Goal: Information Seeking & Learning: Check status

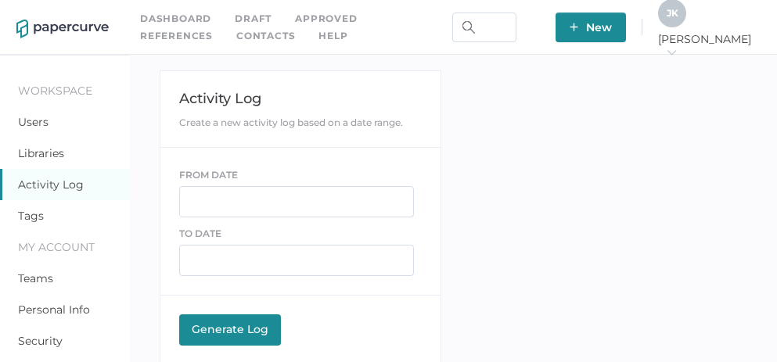
click at [236, 38] on link "Contacts" at bounding box center [265, 35] width 59 height 17
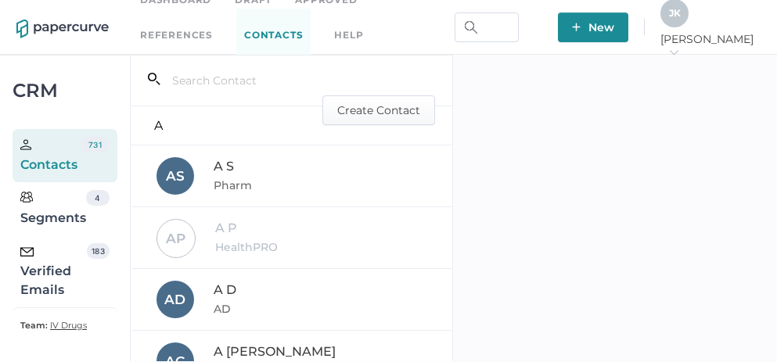
click at [47, 279] on div "Verified Emails" at bounding box center [53, 271] width 67 height 56
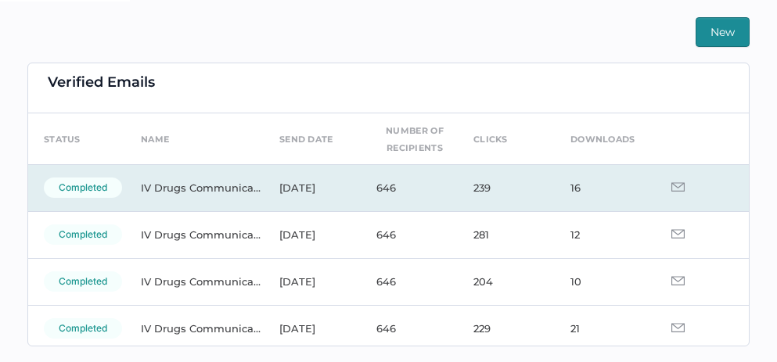
scroll to position [39, 0]
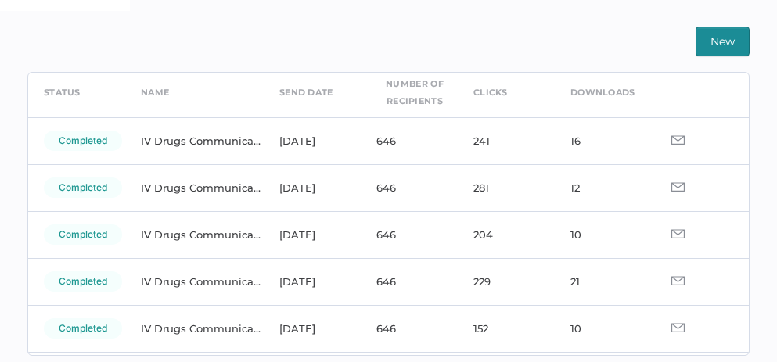
scroll to position [75, 0]
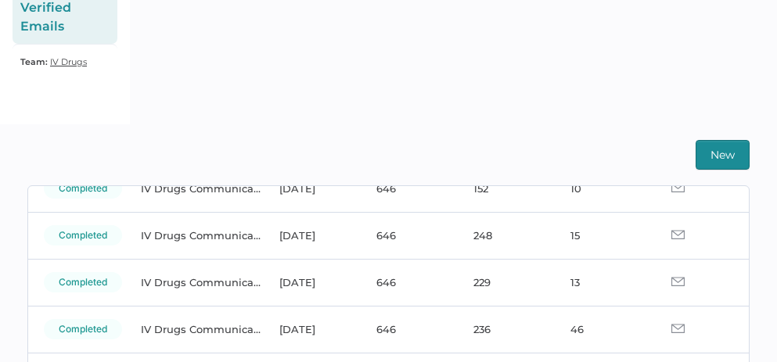
scroll to position [325, 0]
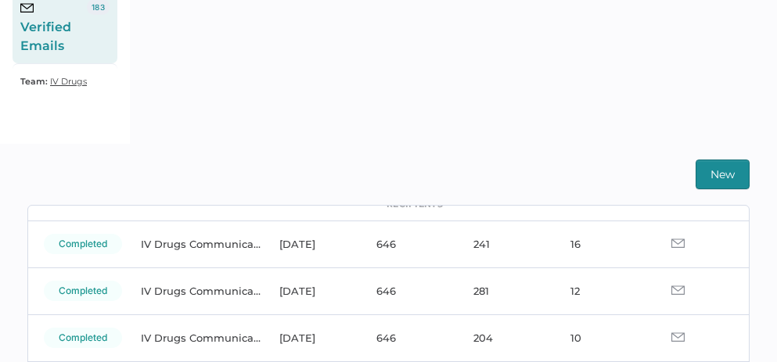
scroll to position [97, 0]
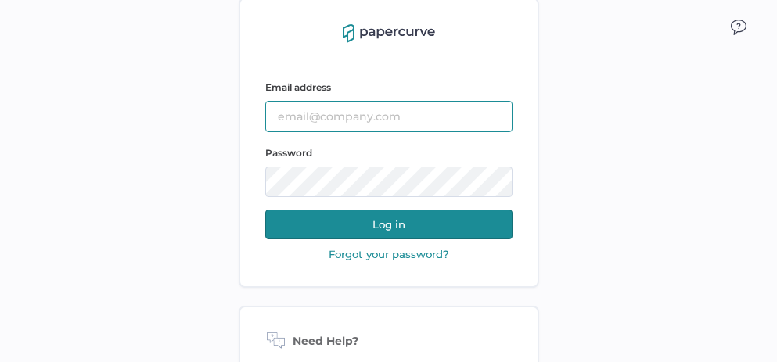
type input "jeffrey.kent@papercurve.com"
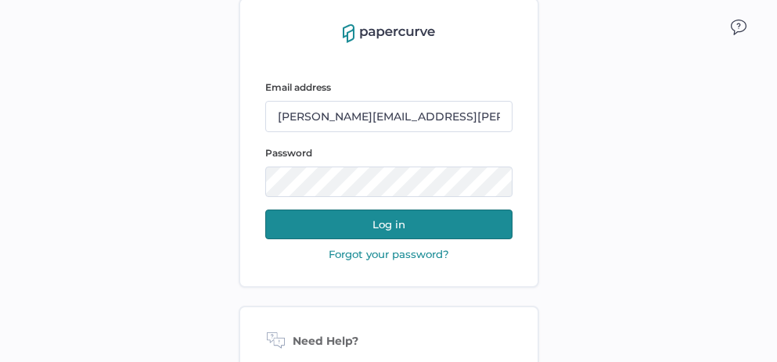
click at [396, 232] on button "Log in" at bounding box center [388, 225] width 247 height 30
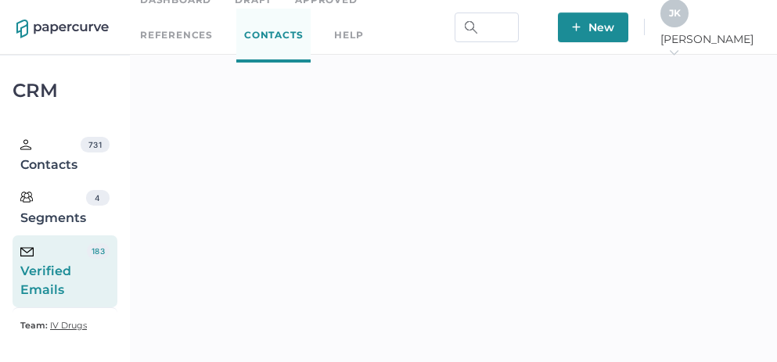
click at [681, 19] on span "J K" at bounding box center [675, 13] width 12 height 12
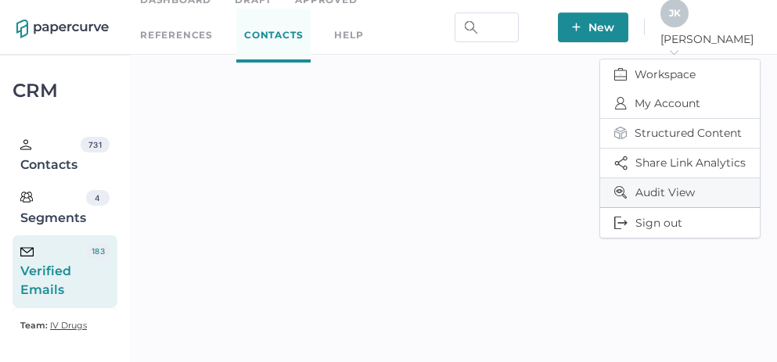
click at [646, 192] on span "Audit View" at bounding box center [679, 192] width 131 height 29
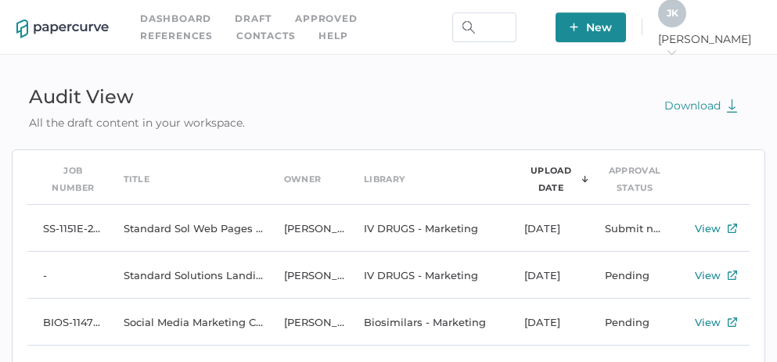
click at [686, 23] on div "J K" at bounding box center [672, 13] width 28 height 28
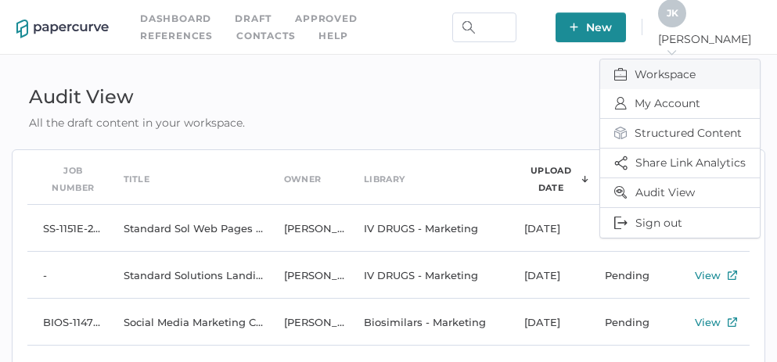
click at [658, 67] on span "Workspace" at bounding box center [679, 74] width 131 height 30
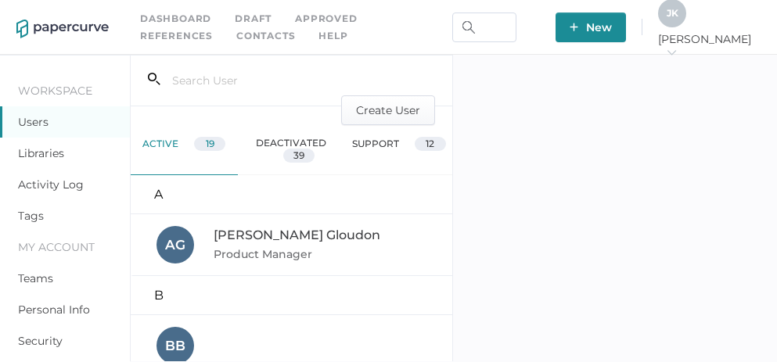
click at [56, 181] on link "Activity Log" at bounding box center [51, 185] width 66 height 14
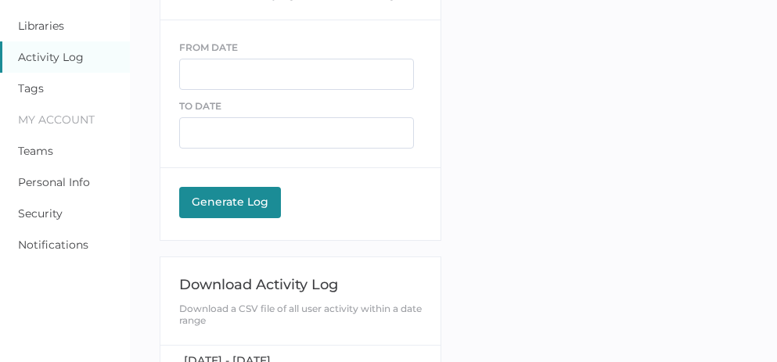
scroll to position [127, 0]
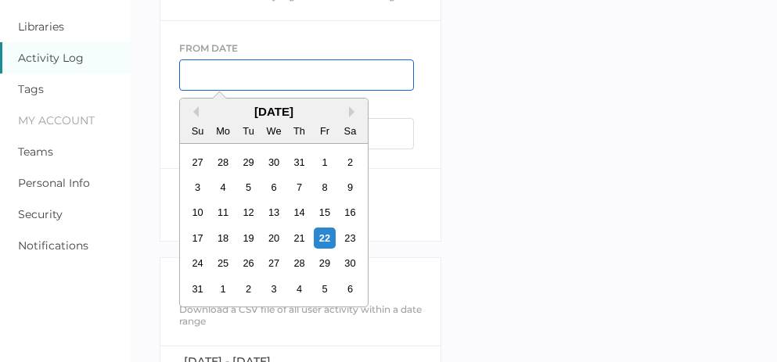
click at [210, 76] on input "text" at bounding box center [296, 74] width 235 height 31
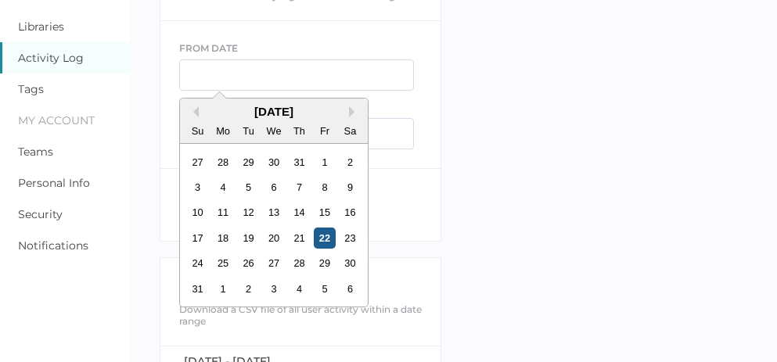
click at [332, 237] on div "22" at bounding box center [324, 238] width 21 height 21
type input "[DATE]"
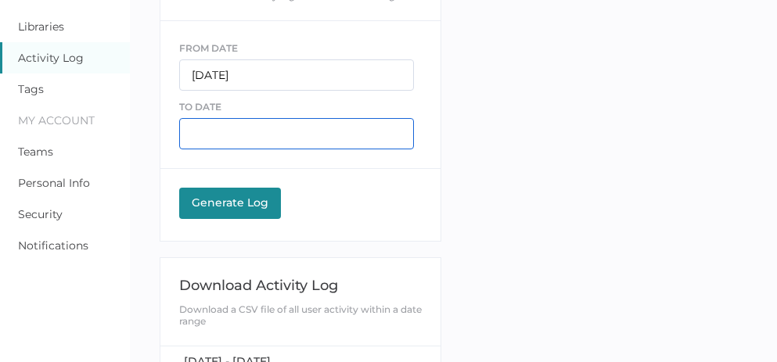
click at [221, 138] on input "text" at bounding box center [296, 133] width 235 height 31
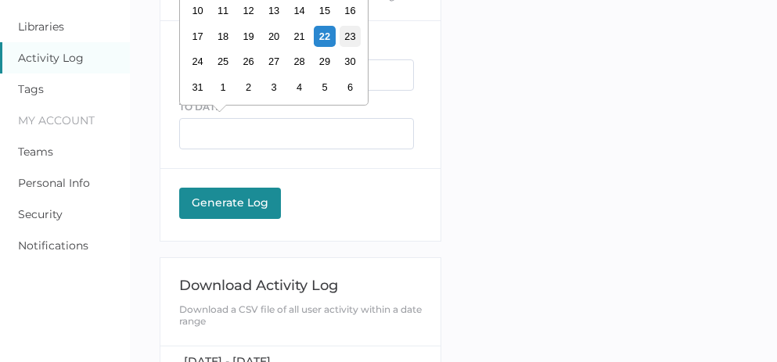
click at [348, 40] on div "23" at bounding box center [349, 36] width 21 height 21
type input "08/23/2025"
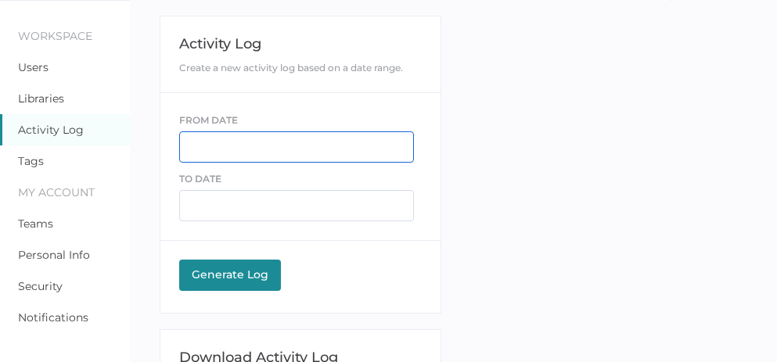
click at [224, 147] on input "text" at bounding box center [296, 146] width 235 height 31
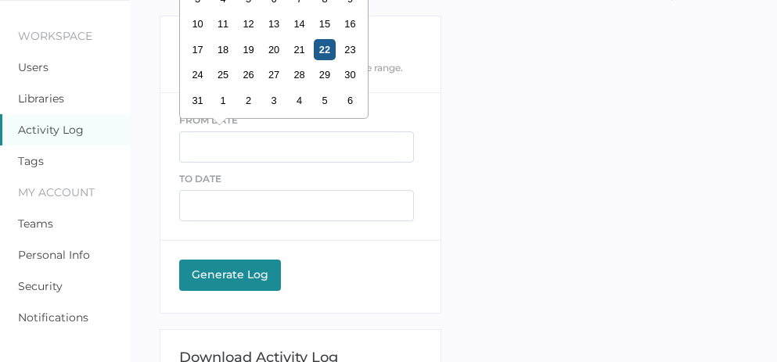
click at [329, 50] on div "22" at bounding box center [324, 49] width 21 height 21
type input "[DATE]"
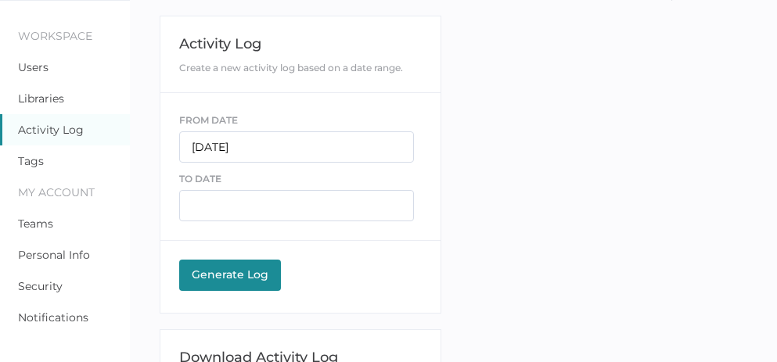
click at [234, 227] on div "Activity Log Create a new activity log based on a date range. FROM DATE 08/22/2…" at bounding box center [301, 165] width 282 height 298
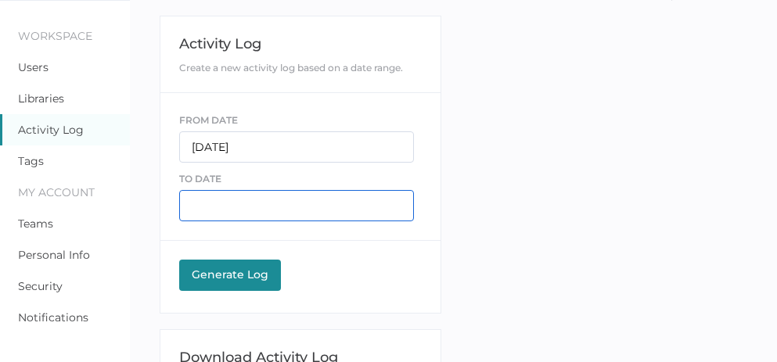
click at [238, 206] on input "text" at bounding box center [296, 205] width 235 height 31
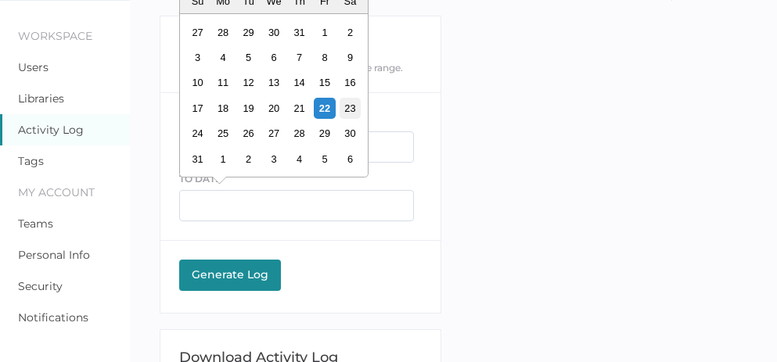
click at [351, 113] on div "23" at bounding box center [349, 108] width 21 height 21
type input "[DATE]"
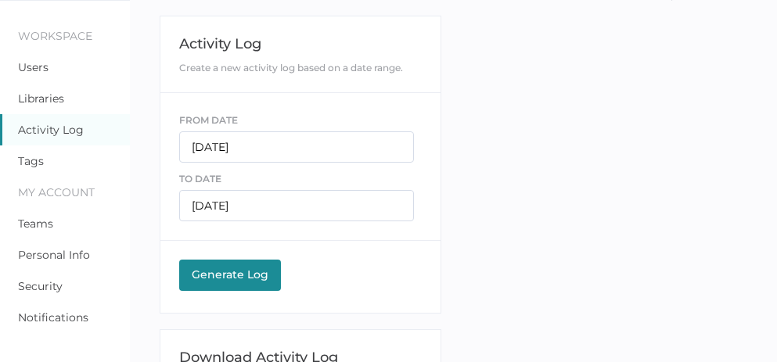
click at [210, 290] on div "Processing" at bounding box center [230, 297] width 83 height 14
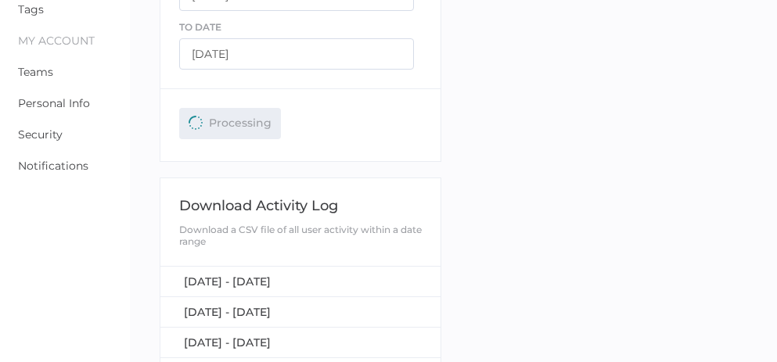
scroll to position [206, 0]
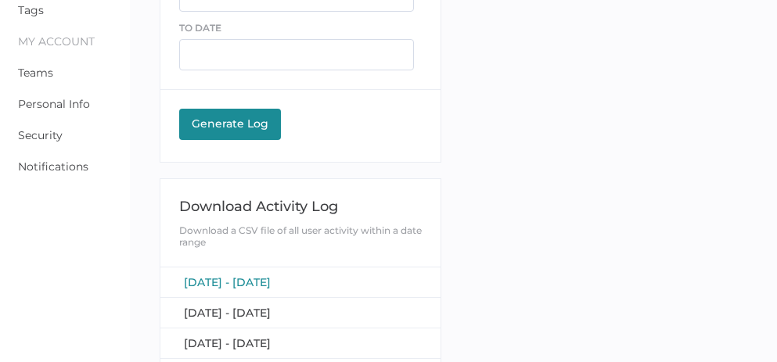
click at [232, 278] on span "[DATE] - [DATE]" at bounding box center [227, 282] width 87 height 14
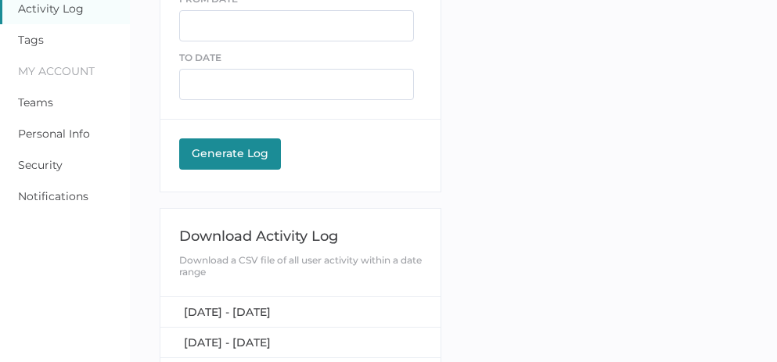
scroll to position [164, 0]
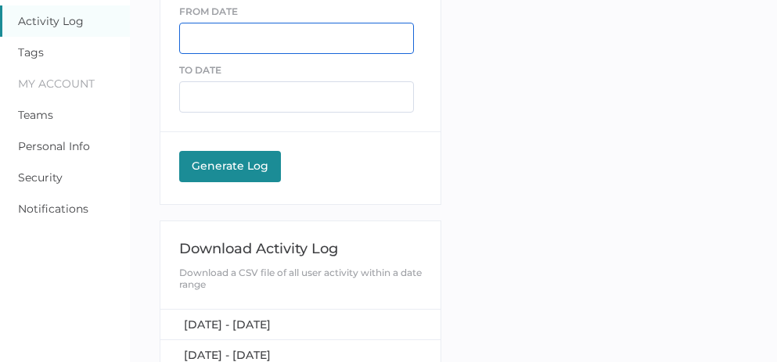
click at [219, 31] on input "text" at bounding box center [296, 38] width 235 height 31
